Goal: Task Accomplishment & Management: Manage account settings

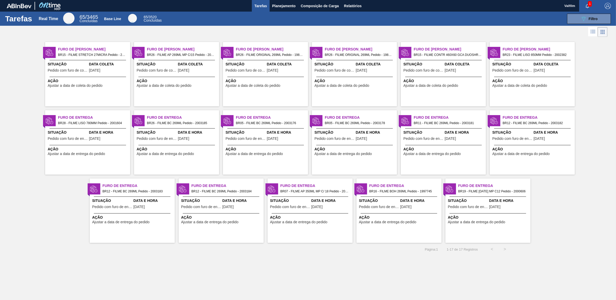
click at [194, 73] on div "Data Coleta 02/09/2025" at bounding box center [198, 68] width 40 height 13
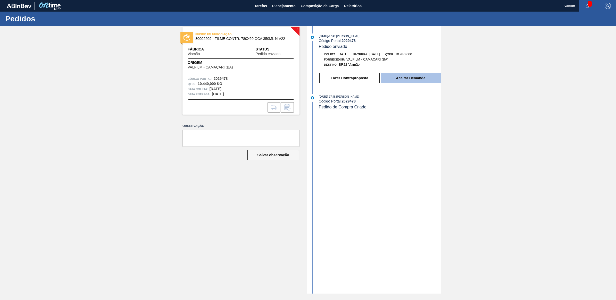
click at [416, 77] on button "Aceitar Demanda" at bounding box center [411, 78] width 60 height 10
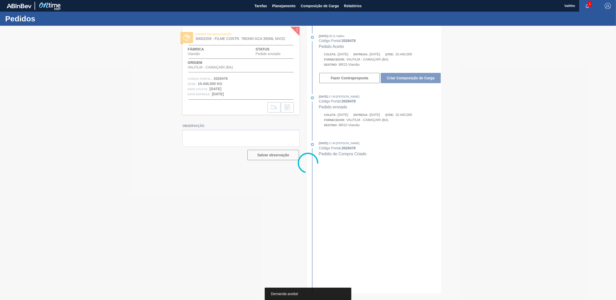
click at [416, 78] on div at bounding box center [308, 163] width 616 height 274
click at [417, 75] on div at bounding box center [308, 163] width 616 height 274
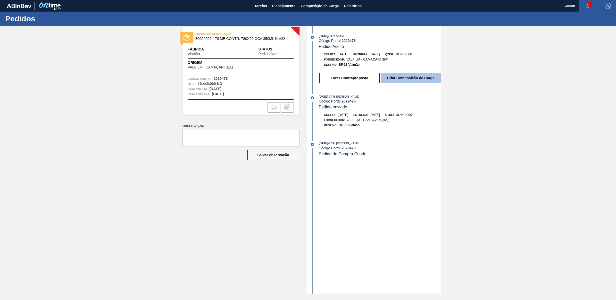
click at [417, 79] on button "Criar Composição de Carga" at bounding box center [411, 78] width 60 height 10
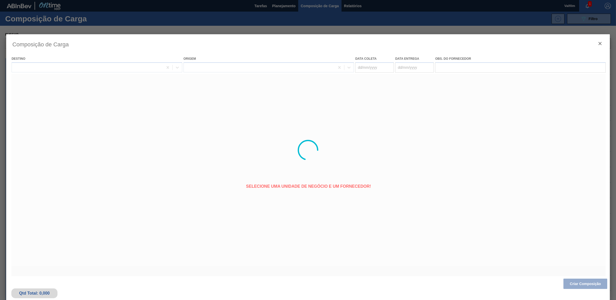
type coleta "[DATE]"
type entrega "[DATE]"
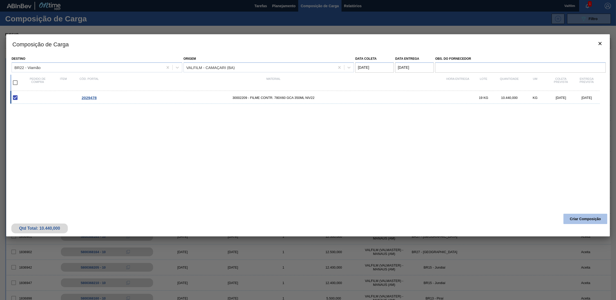
click at [579, 222] on button "Criar Composição" at bounding box center [585, 219] width 44 height 10
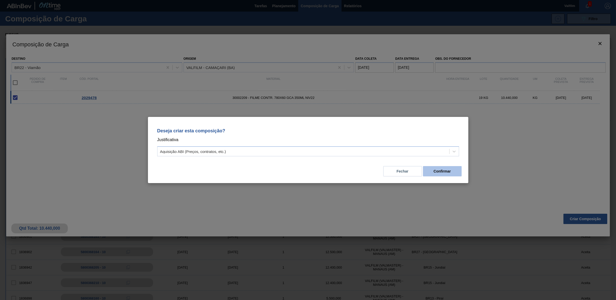
click at [433, 171] on button "Confirmar" at bounding box center [442, 171] width 39 height 10
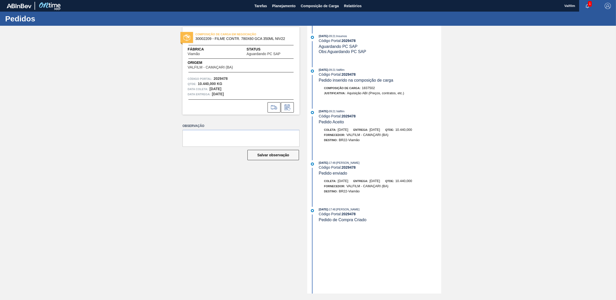
drag, startPoint x: 212, startPoint y: 41, endPoint x: 208, endPoint y: 39, distance: 4.8
click at [212, 41] on div "COMPOSIÇÃO DE CARGA EM NEGOCIAÇÃO 30002209 - FILME CONTR. 780X60 GCA 350ML NIV22" at bounding box center [240, 37] width 117 height 12
click at [205, 37] on span "COMPOSIÇÃO DE CARGA EM NEGOCIAÇÃO" at bounding box center [231, 34] width 72 height 5
copy span "COMPOSIÇÃO"
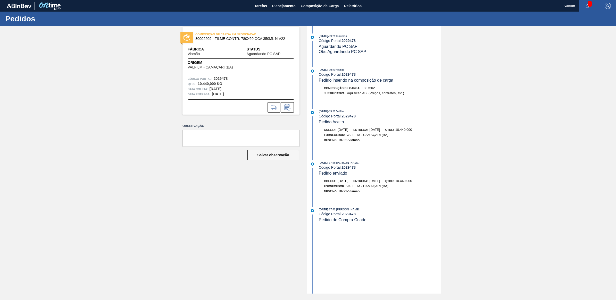
click at [203, 39] on span "30002209 - FILME CONTR. 780X60 GCA 350ML NIV22" at bounding box center [242, 39] width 94 height 4
copy span "30002209"
click at [353, 41] on strong "2029478" at bounding box center [348, 41] width 14 height 4
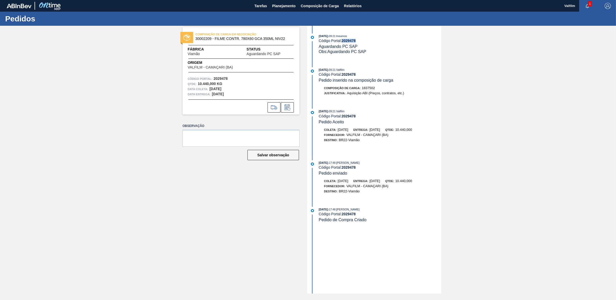
copy strong "2029478"
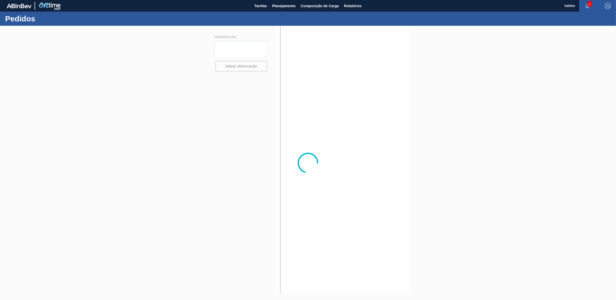
type textarea "data real 22/9 - portal com bug - nao ajustou"
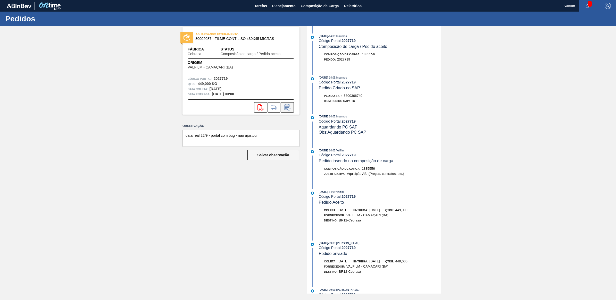
click at [289, 109] on icon at bounding box center [287, 107] width 8 height 6
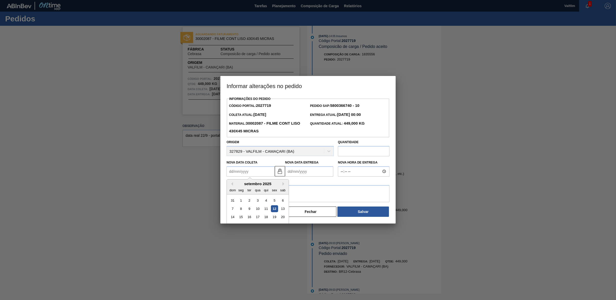
click at [274, 176] on Coleta2027719 "Nova Data Coleta" at bounding box center [251, 171] width 48 height 10
click at [280, 173] on img at bounding box center [280, 171] width 6 height 6
click at [263, 175] on Coleta2027719 "Nova Data Coleta" at bounding box center [251, 171] width 48 height 10
click at [236, 183] on div "setembro 2025" at bounding box center [258, 184] width 62 height 4
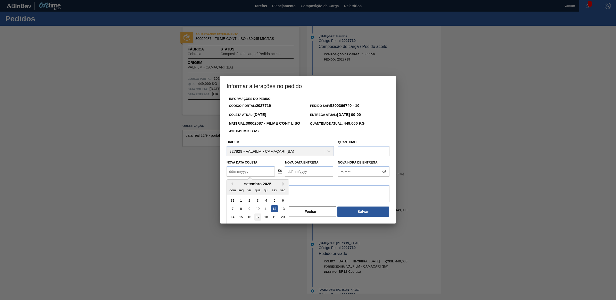
click at [259, 217] on div "17" at bounding box center [257, 217] width 7 height 7
type Coleta2027719 "[DATE]"
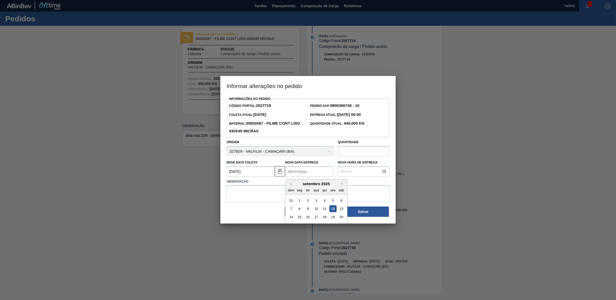
click at [315, 171] on Entrega2027719 "Nova Data Entrega" at bounding box center [309, 171] width 48 height 10
click at [296, 185] on div "setembro 2025" at bounding box center [316, 184] width 62 height 4
click at [342, 184] on button "Next Month" at bounding box center [343, 184] width 4 height 4
click at [291, 184] on div "outubro 2025" at bounding box center [316, 184] width 62 height 4
click at [289, 185] on button "Previous Month" at bounding box center [290, 184] width 4 height 4
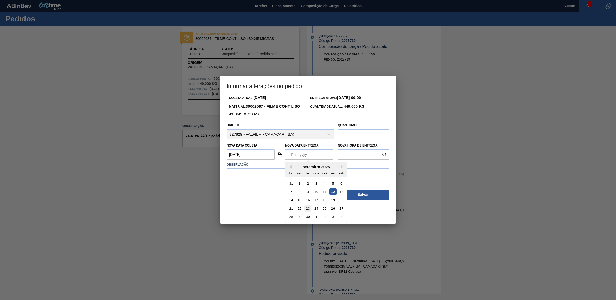
scroll to position [17, 0]
click at [299, 211] on div "22" at bounding box center [299, 208] width 7 height 7
type Entrega2027719 "[DATE]"
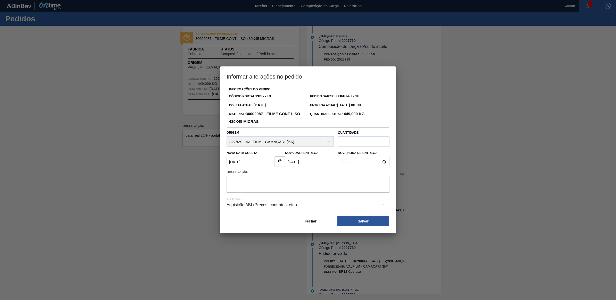
scroll to position [0, 0]
click at [309, 187] on textarea at bounding box center [308, 184] width 163 height 17
type textarea "A"
type textarea "p"
drag, startPoint x: 308, startPoint y: 187, endPoint x: 225, endPoint y: 187, distance: 83.5
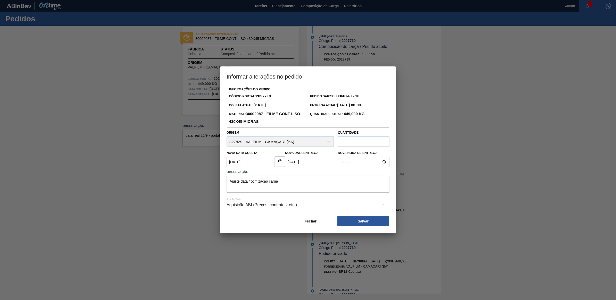
click at [225, 187] on div "Observação Ajuste data / otimização carga" at bounding box center [307, 181] width 167 height 24
type textarea "Ajuste data / otimização carga"
click at [295, 204] on div "Aquisição ABI (Preços, contratos, etc.)" at bounding box center [308, 205] width 163 height 14
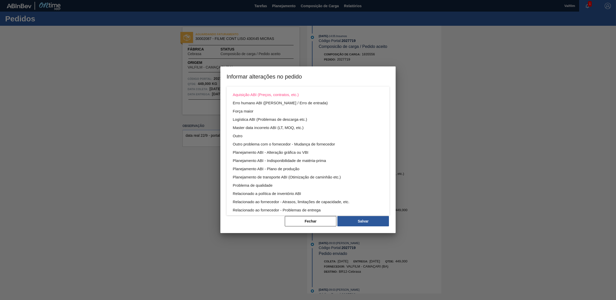
scroll to position [28, 0]
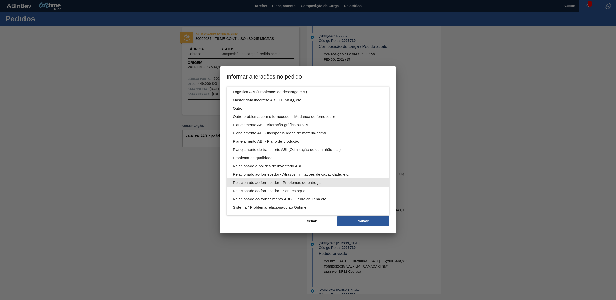
click at [311, 185] on div "Relacionado ao fornecedor - Problemas de entrega" at bounding box center [308, 183] width 150 height 8
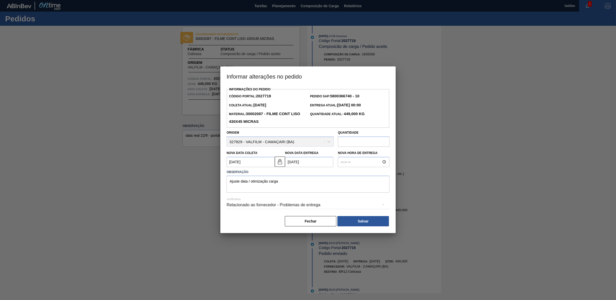
scroll to position [0, 0]
click at [334, 204] on div "Relacionado ao fornecedor - Problemas de entrega" at bounding box center [308, 205] width 163 height 14
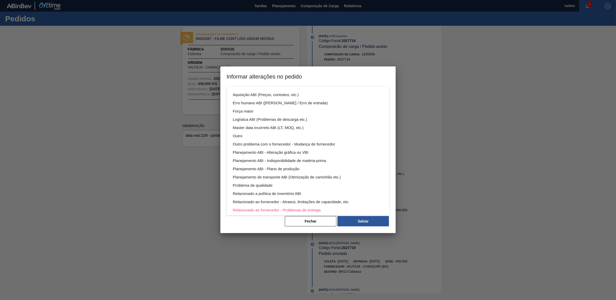
scroll to position [28, 0]
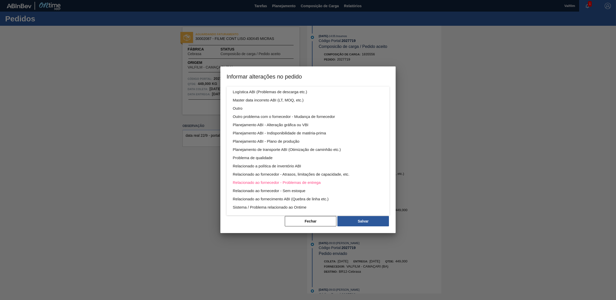
click at [368, 219] on div "Aquisição ABI (Preços, contratos, etc.) Erro humano ABI (Cálculo / Erro de entr…" at bounding box center [308, 150] width 616 height 300
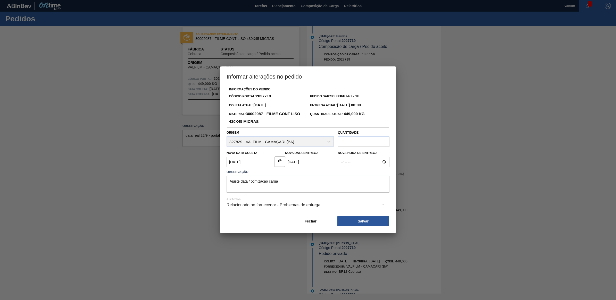
click at [367, 222] on div "Aquisição ABI (Preços, contratos, etc.) Erro humano ABI (Cálculo / Erro de entr…" at bounding box center [308, 150] width 616 height 300
click at [356, 222] on button "Salvar" at bounding box center [363, 221] width 52 height 10
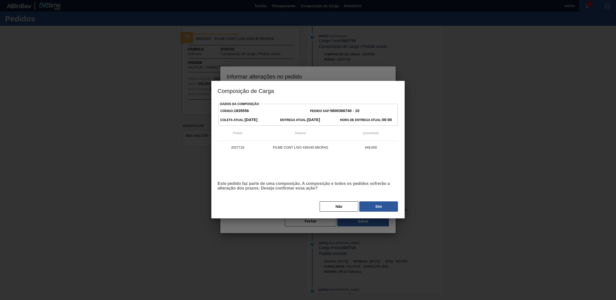
click at [361, 211] on button "Sim" at bounding box center [378, 207] width 39 height 10
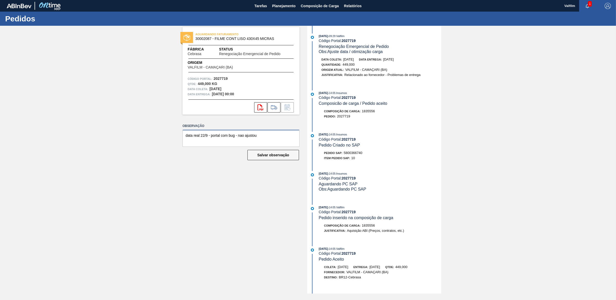
drag, startPoint x: 269, startPoint y: 137, endPoint x: 11, endPoint y: 136, distance: 257.9
click at [11, 136] on div "AGUARDANDO FATURAMENTO 30002087 - FILME CONT LISO 430X45 MICRAS Fábrica Cebrasa…" at bounding box center [308, 160] width 616 height 268
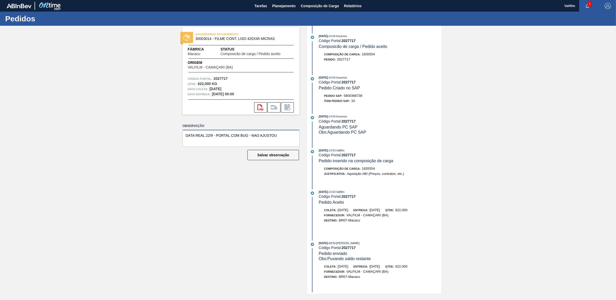
drag, startPoint x: 280, startPoint y: 137, endPoint x: 110, endPoint y: 130, distance: 170.4
click at [112, 131] on div "AGUARDANDO FATURAMENTO 30003014 - FILME CONT. LISO 420X45 MICRAS Fábrica Macacu…" at bounding box center [308, 160] width 616 height 268
type textarea "DATA REAL 22/9 - PORTAL COM BUG - NAO AJUSTOU"
click at [290, 108] on icon at bounding box center [288, 109] width 3 height 3
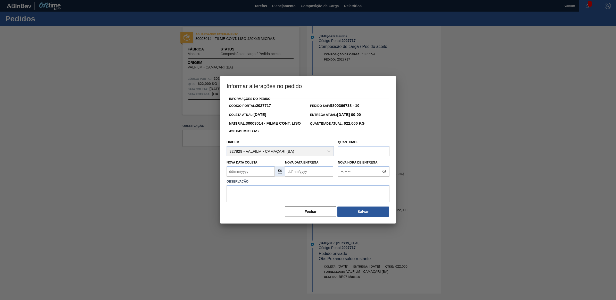
click at [280, 173] on img at bounding box center [280, 171] width 6 height 6
drag, startPoint x: 280, startPoint y: 170, endPoint x: 257, endPoint y: 174, distance: 23.6
click at [280, 170] on img at bounding box center [280, 171] width 6 height 6
click at [256, 174] on Coleta2027717 "Nova Data Coleta" at bounding box center [251, 171] width 48 height 10
type Coleta2027717 "[DATE]"
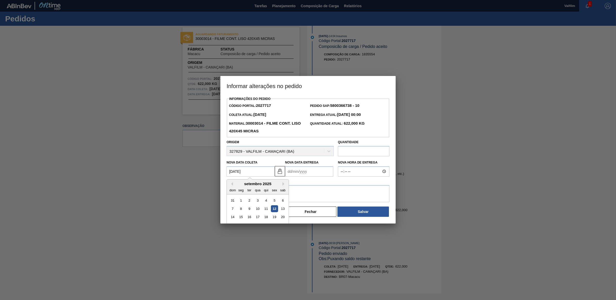
type Entrega2027717 "[DATE]"
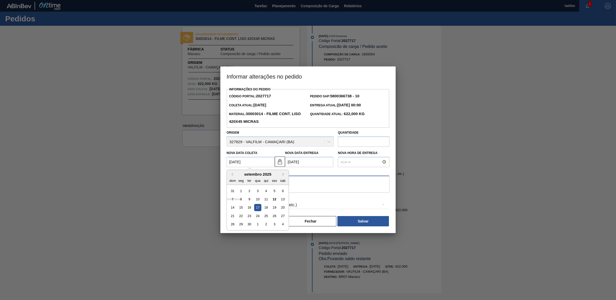
click at [329, 189] on textarea at bounding box center [308, 184] width 163 height 17
paste textarea "Ajuste data / otimização carga"
type textarea "Ajuste data / otimização carga"
click at [295, 204] on div "Aquisição ABI (Preços, contratos, etc.)" at bounding box center [308, 205] width 163 height 14
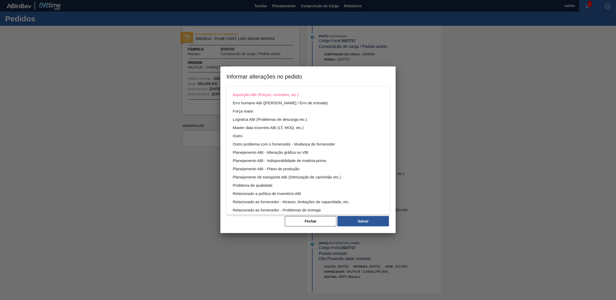
scroll to position [28, 0]
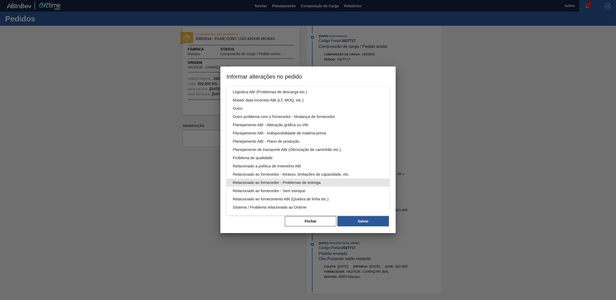
click at [293, 182] on div "Relacionado ao fornecedor - Problemas de entrega" at bounding box center [308, 183] width 150 height 8
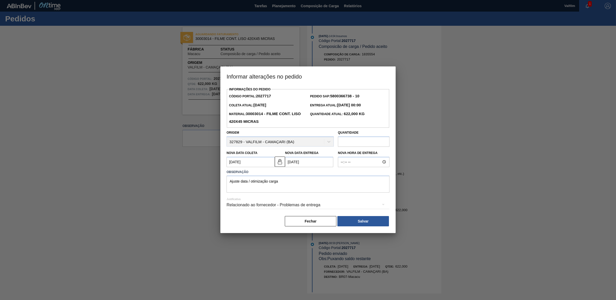
scroll to position [0, 0]
click at [361, 222] on button "Salvar" at bounding box center [363, 221] width 52 height 10
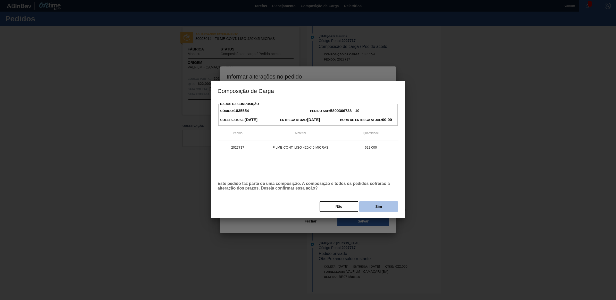
click at [365, 208] on button "Sim" at bounding box center [378, 207] width 39 height 10
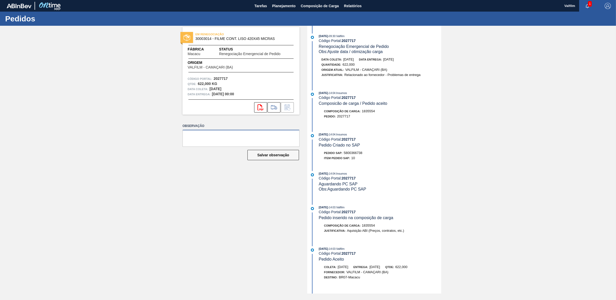
drag, startPoint x: 293, startPoint y: 137, endPoint x: 0, endPoint y: 127, distance: 292.6
click at [0, 127] on div "EM RENEGOCIAÇÃO 30003014 - FILME CONT. LISO 420X45 MICRAS Fábrica Macacu Status…" at bounding box center [308, 160] width 616 height 268
type textarea "DATA REAL 22/9 - PORTAL COM BUG - NAO AJUSTOU"
click at [281, 153] on button "Salvar observação" at bounding box center [273, 155] width 52 height 10
